Goal: Share content

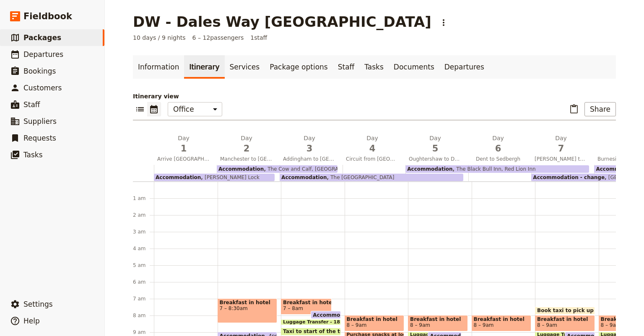
scroll to position [130, 0]
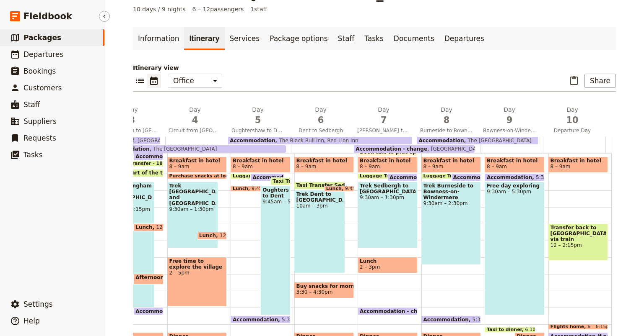
click at [36, 44] on link "​ Packages" at bounding box center [52, 37] width 104 height 17
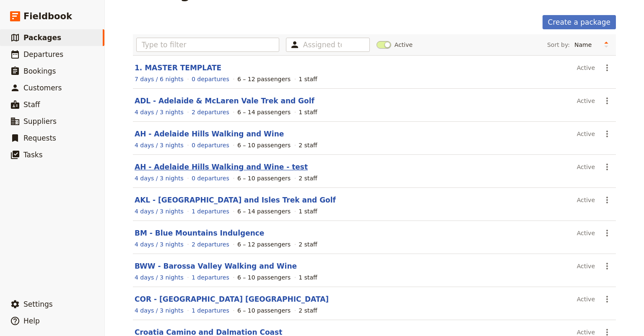
scroll to position [117, 0]
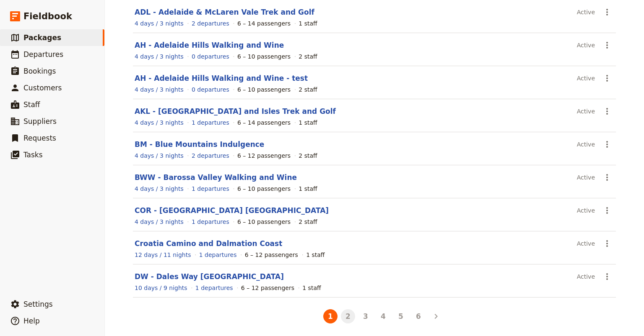
click at [344, 315] on button "2" at bounding box center [348, 317] width 14 height 14
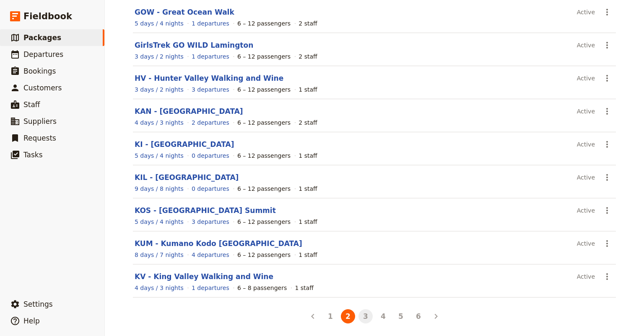
click at [365, 315] on button "3" at bounding box center [365, 317] width 14 height 14
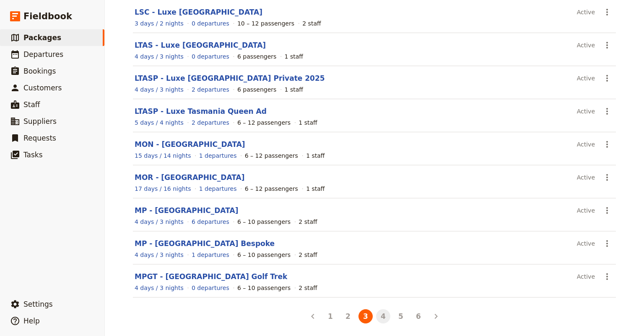
click at [378, 316] on button "4" at bounding box center [383, 317] width 14 height 14
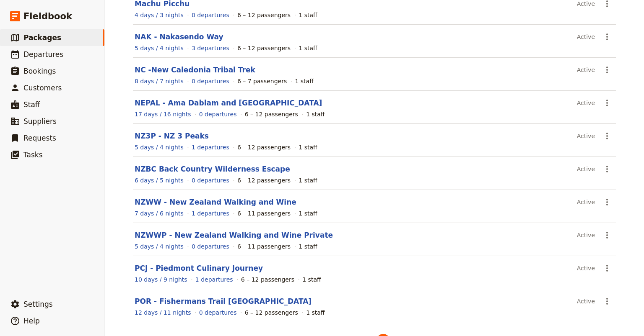
scroll to position [93, 0]
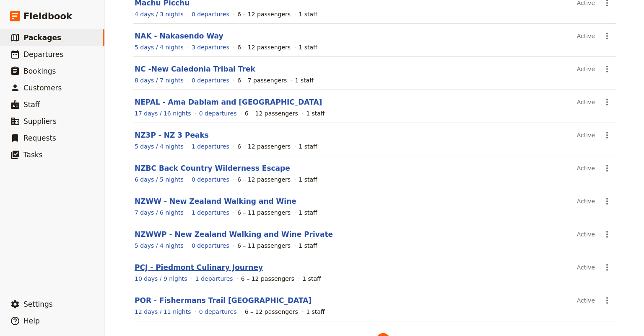
click at [194, 265] on link "PCJ - Piedmont Culinary Journey" at bounding box center [199, 268] width 128 height 8
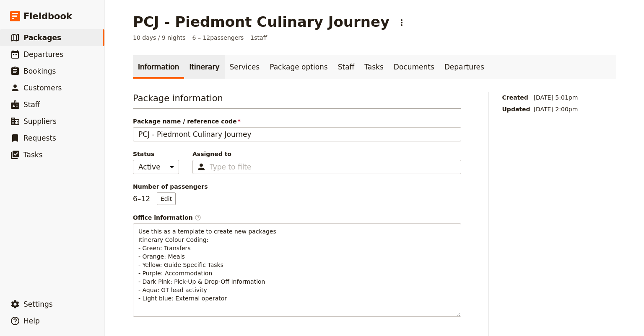
click at [198, 67] on link "Itinerary" at bounding box center [204, 66] width 40 height 23
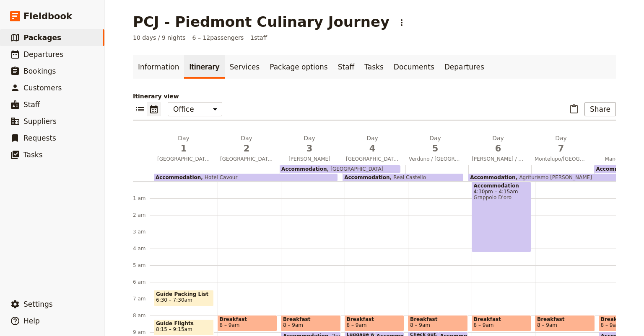
scroll to position [101, 0]
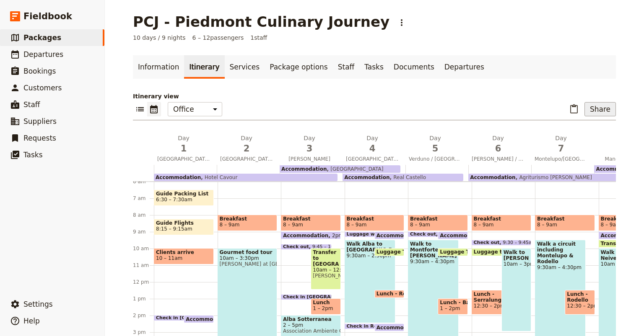
click at [601, 109] on button "Share" at bounding box center [599, 109] width 31 height 14
click at [562, 152] on span "Sales Brochure" at bounding box center [572, 151] width 44 height 8
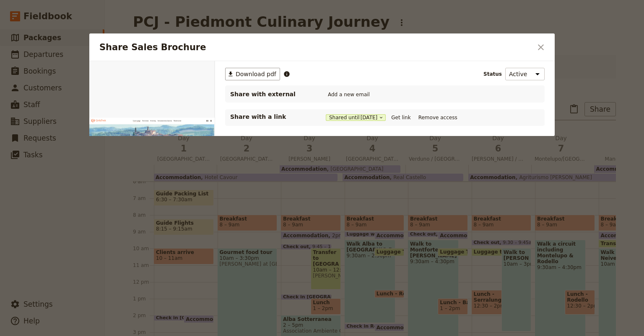
scroll to position [0, 0]
click at [409, 119] on button "Get link" at bounding box center [400, 117] width 23 height 9
